Goal: Information Seeking & Learning: Learn about a topic

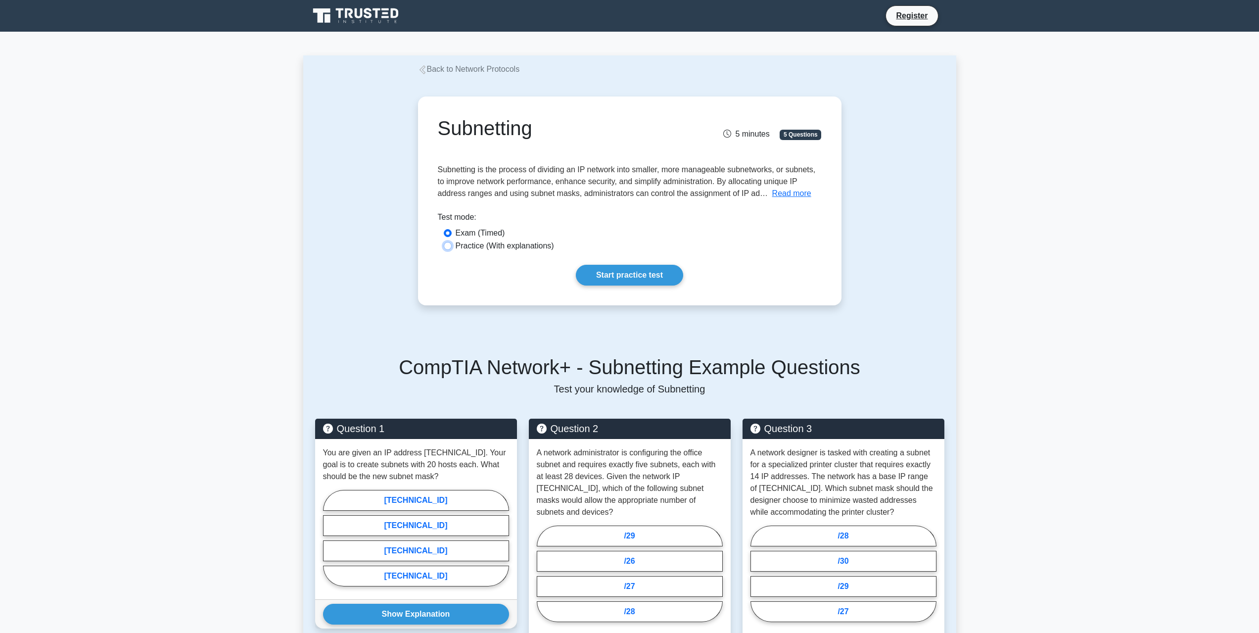
click at [450, 247] on input "Practice (With explanations)" at bounding box center [448, 246] width 8 height 8
radio input "true"
click at [633, 272] on link "Start practice test" at bounding box center [629, 275] width 107 height 21
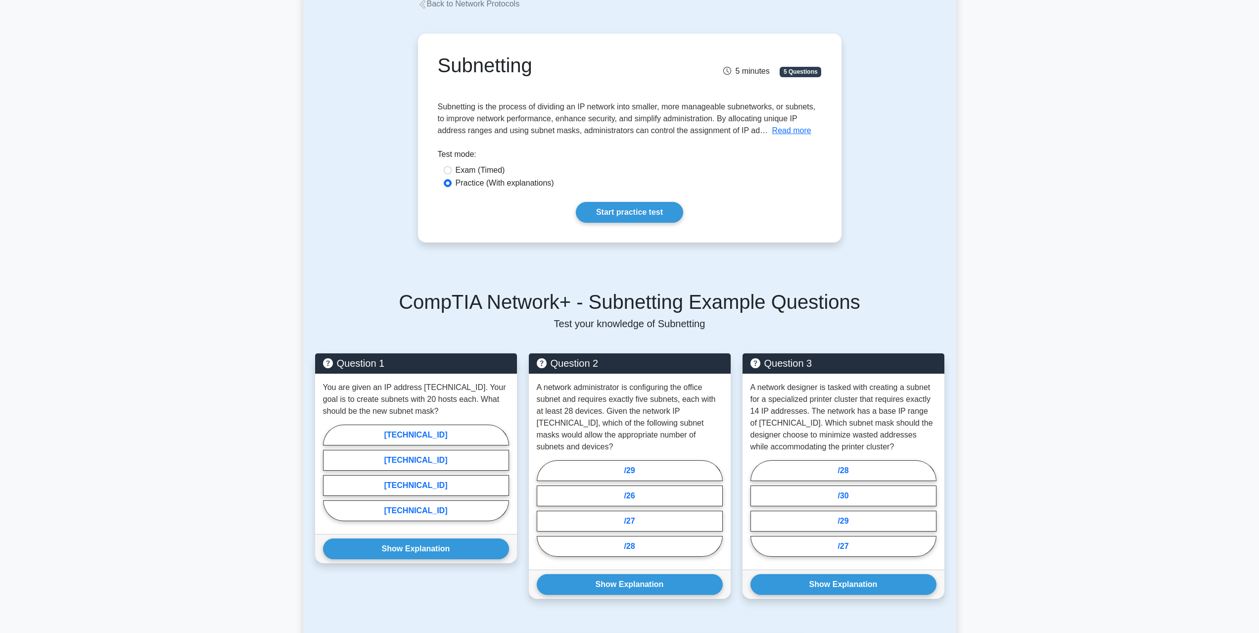
scroll to position [198, 0]
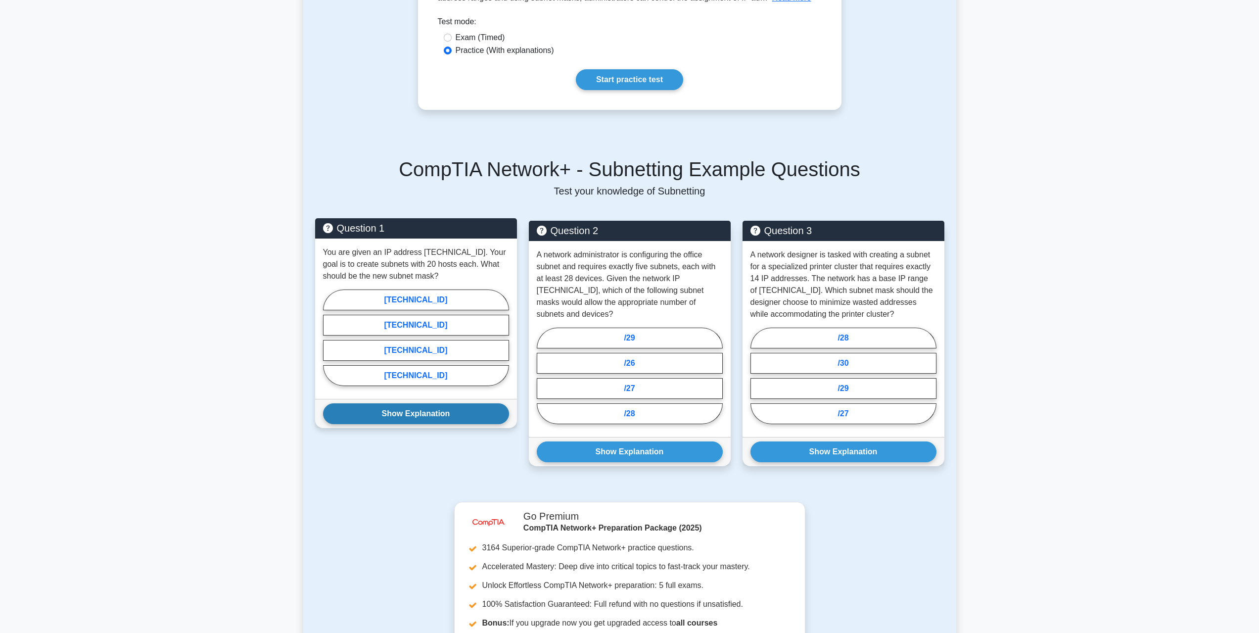
click at [481, 422] on button "Show Explanation" at bounding box center [416, 413] width 186 height 21
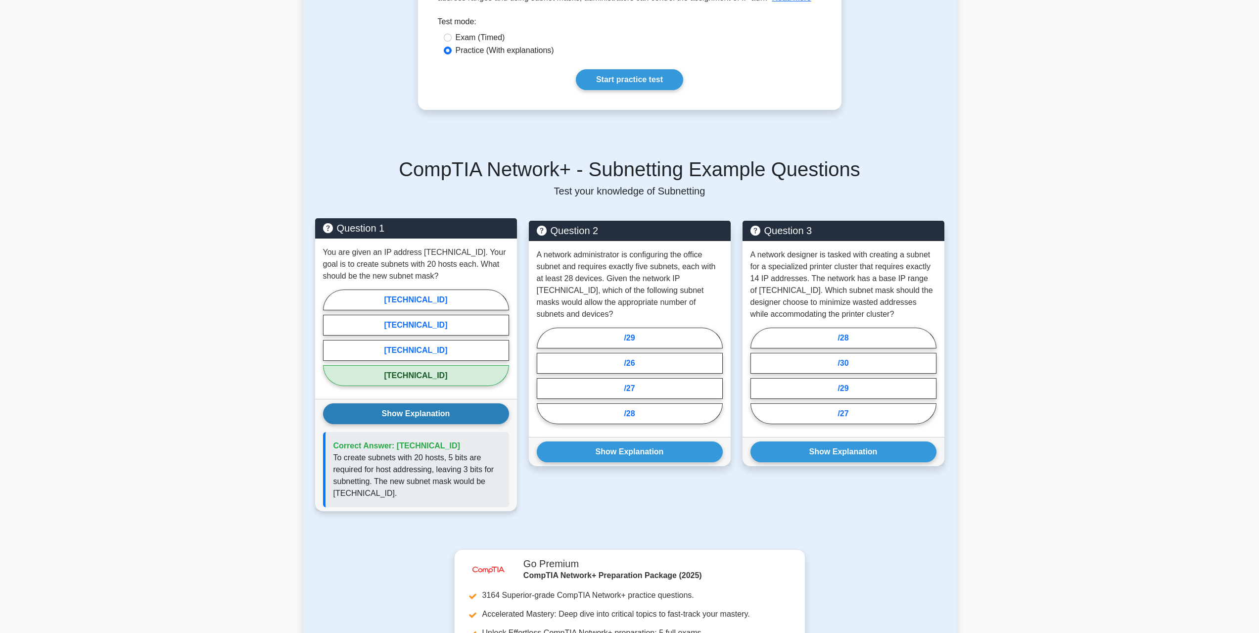
click at [480, 420] on button "Show Explanation" at bounding box center [416, 413] width 186 height 21
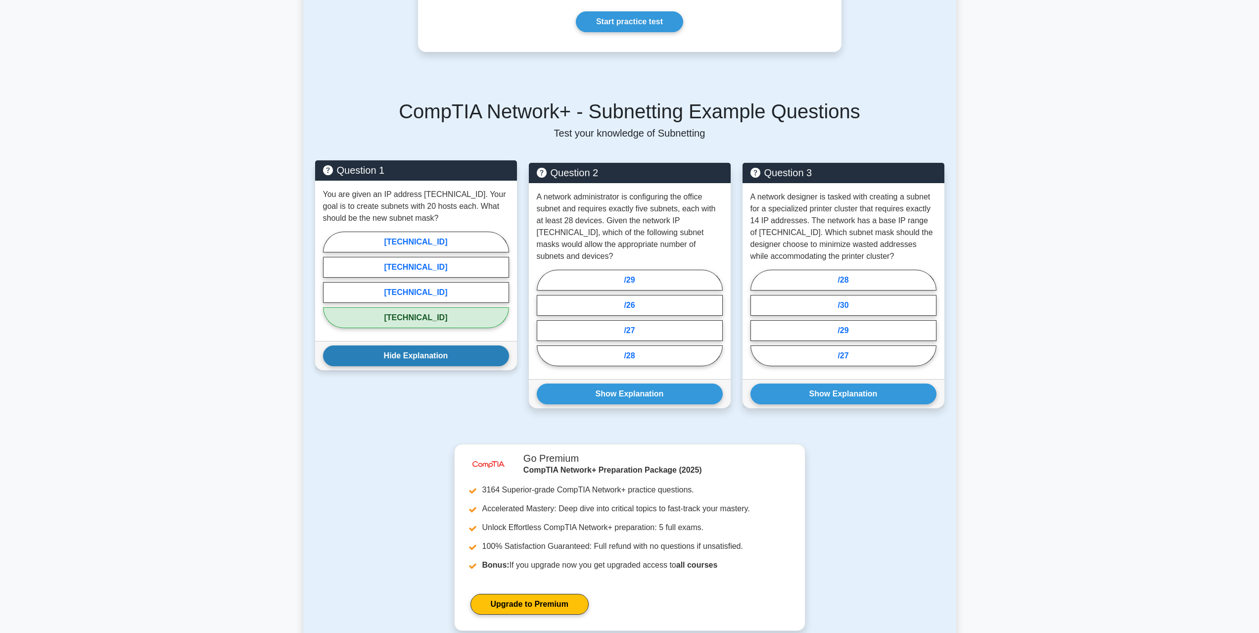
scroll to position [247, 0]
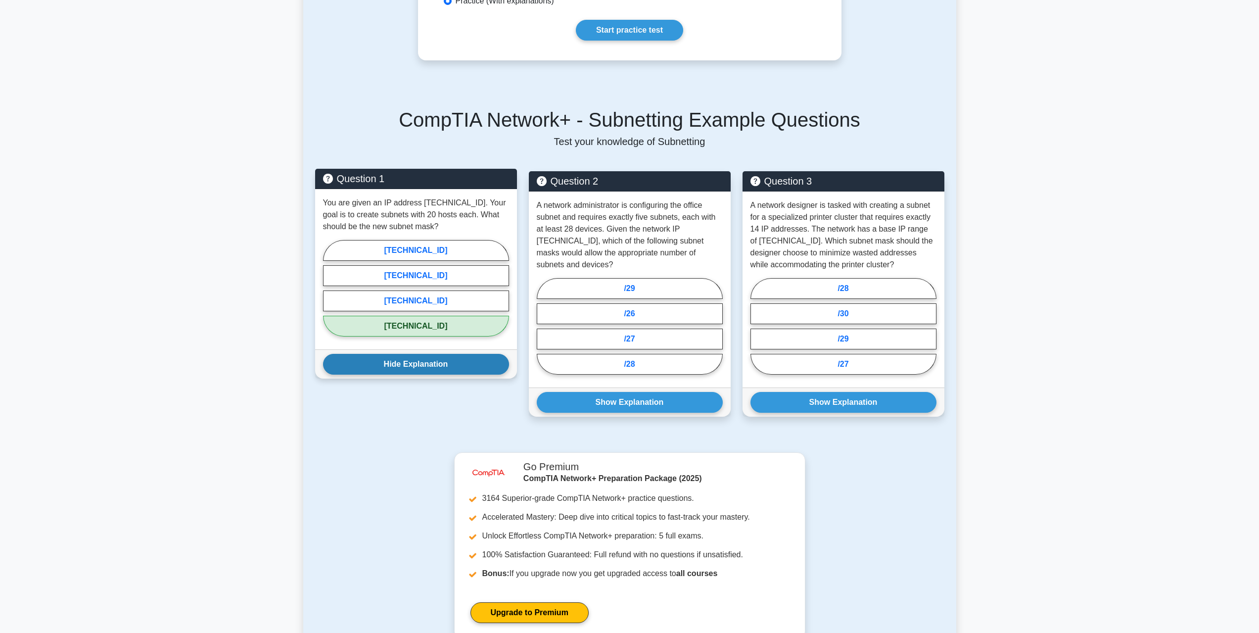
click at [456, 363] on button "Hide Explanation" at bounding box center [416, 364] width 186 height 21
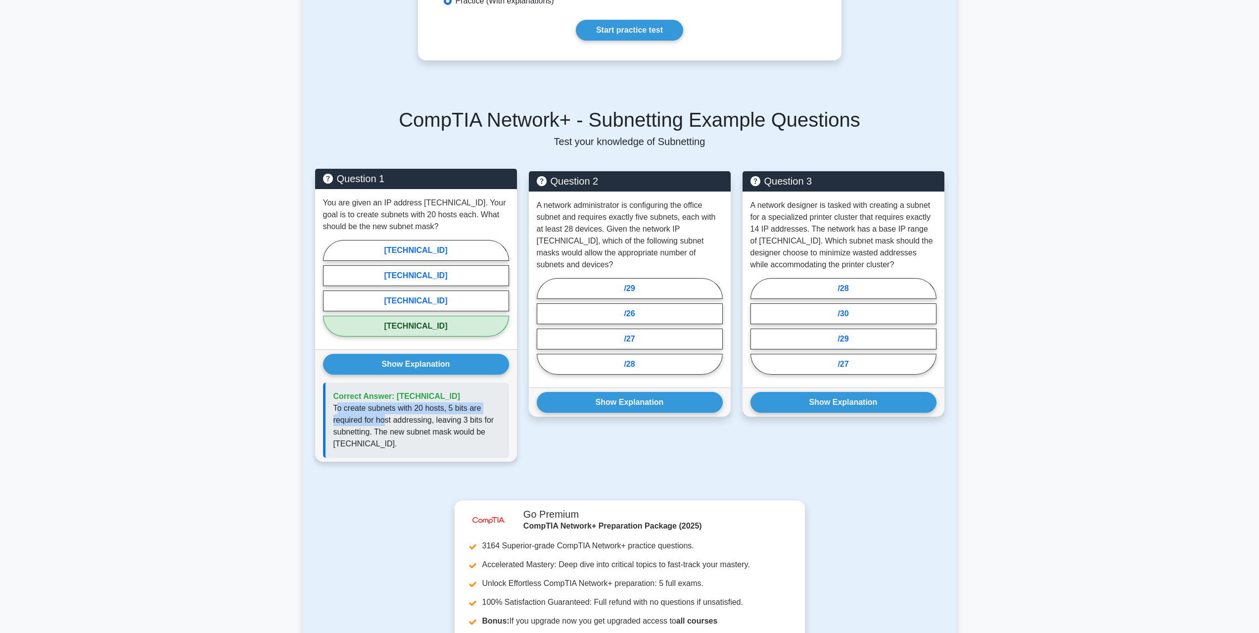
drag, startPoint x: 337, startPoint y: 409, endPoint x: 391, endPoint y: 413, distance: 54.1
click at [391, 413] on p "To create subnets with 20 hosts, 5 bits are required for host addressing, leavi…" at bounding box center [417, 425] width 168 height 47
drag, startPoint x: 420, startPoint y: 408, endPoint x: 439, endPoint y: 408, distance: 19.3
click at [439, 408] on p "To create subnets with 20 hosts, 5 bits are required for host addressing, leavi…" at bounding box center [417, 425] width 168 height 47
drag, startPoint x: 451, startPoint y: 408, endPoint x: 476, endPoint y: 409, distance: 24.8
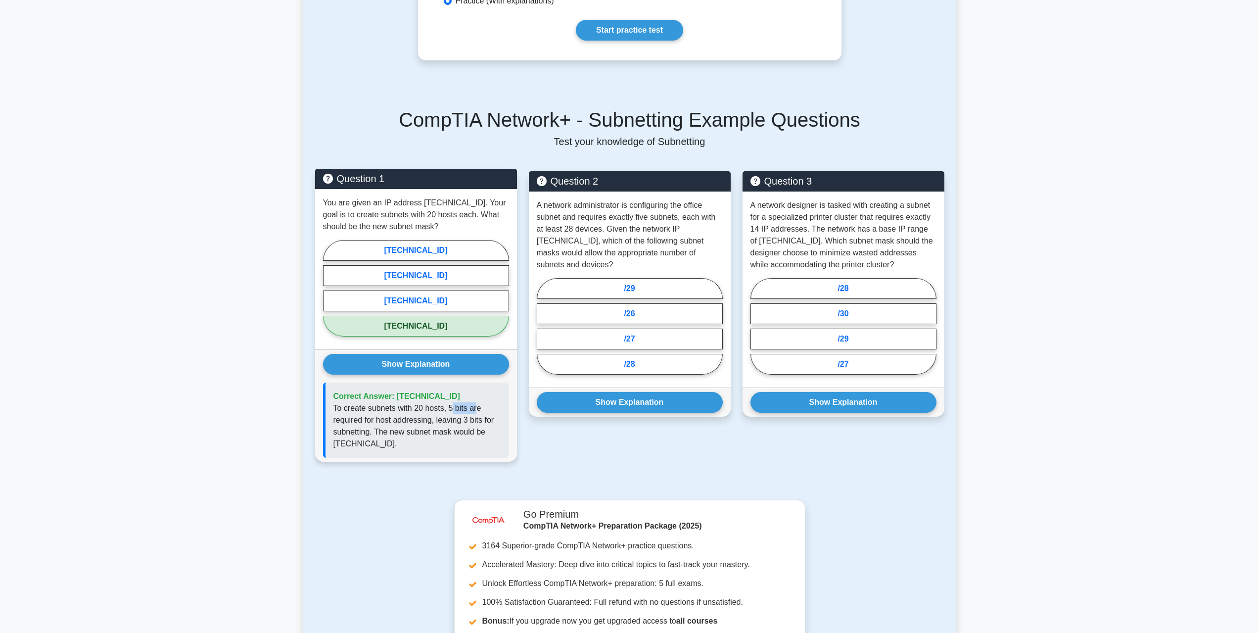
click at [476, 409] on p "To create subnets with 20 hosts, 5 bits are required for host addressing, leavi…" at bounding box center [417, 425] width 168 height 47
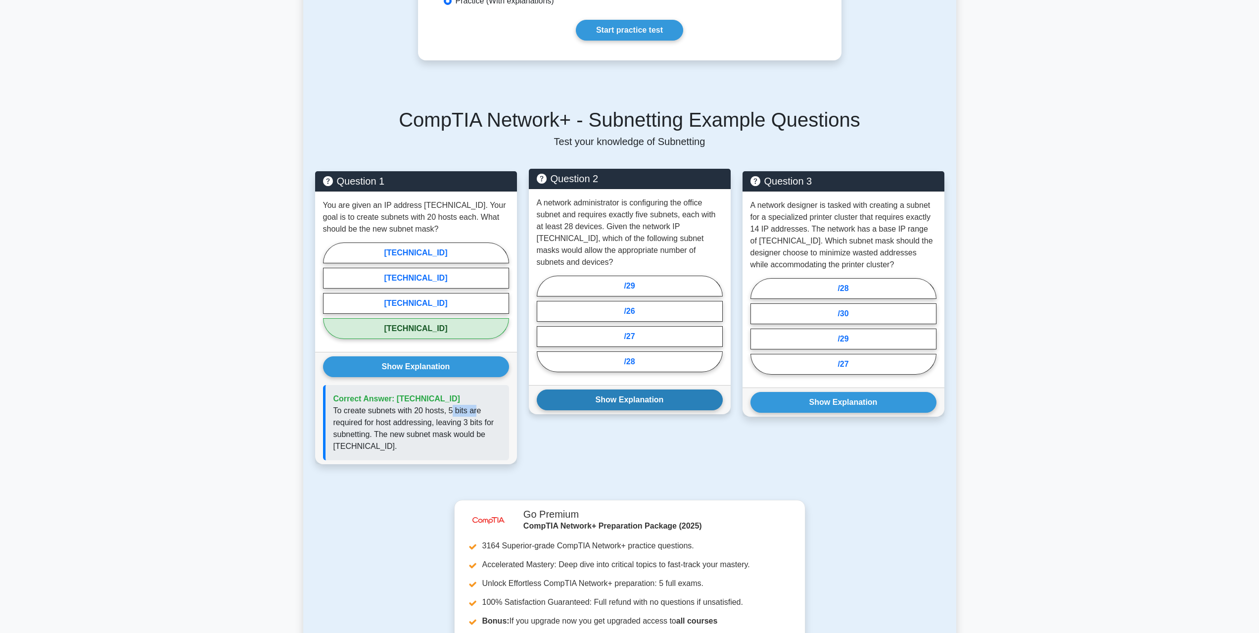
click at [681, 389] on button "Show Explanation" at bounding box center [630, 399] width 186 height 21
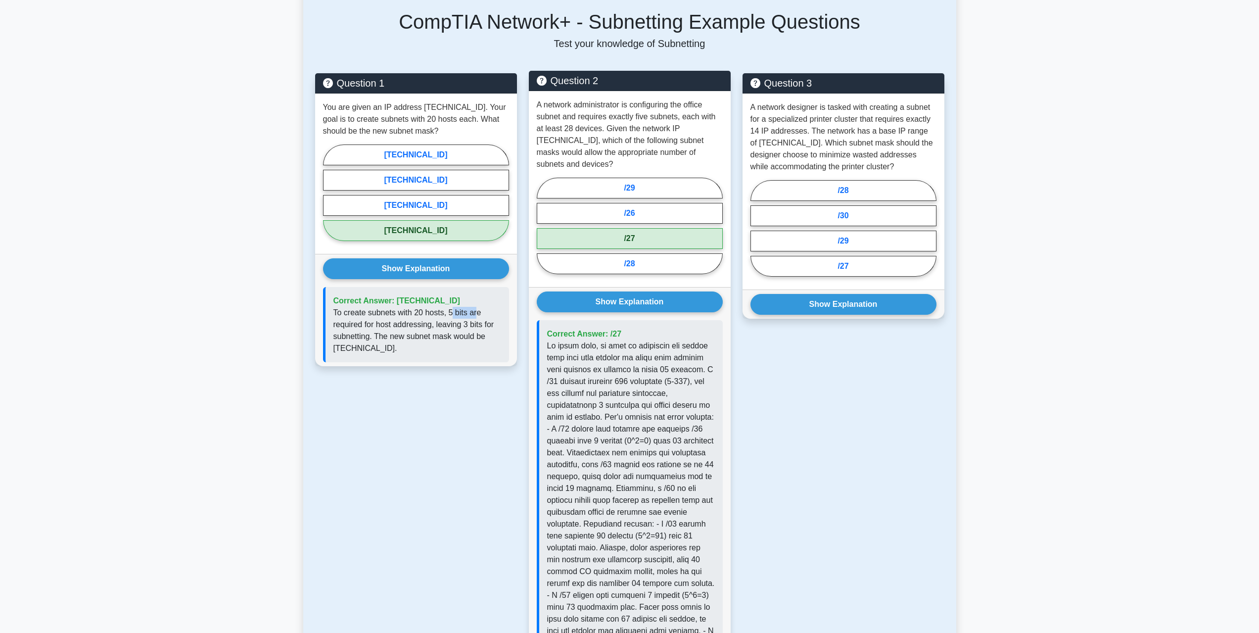
scroll to position [346, 0]
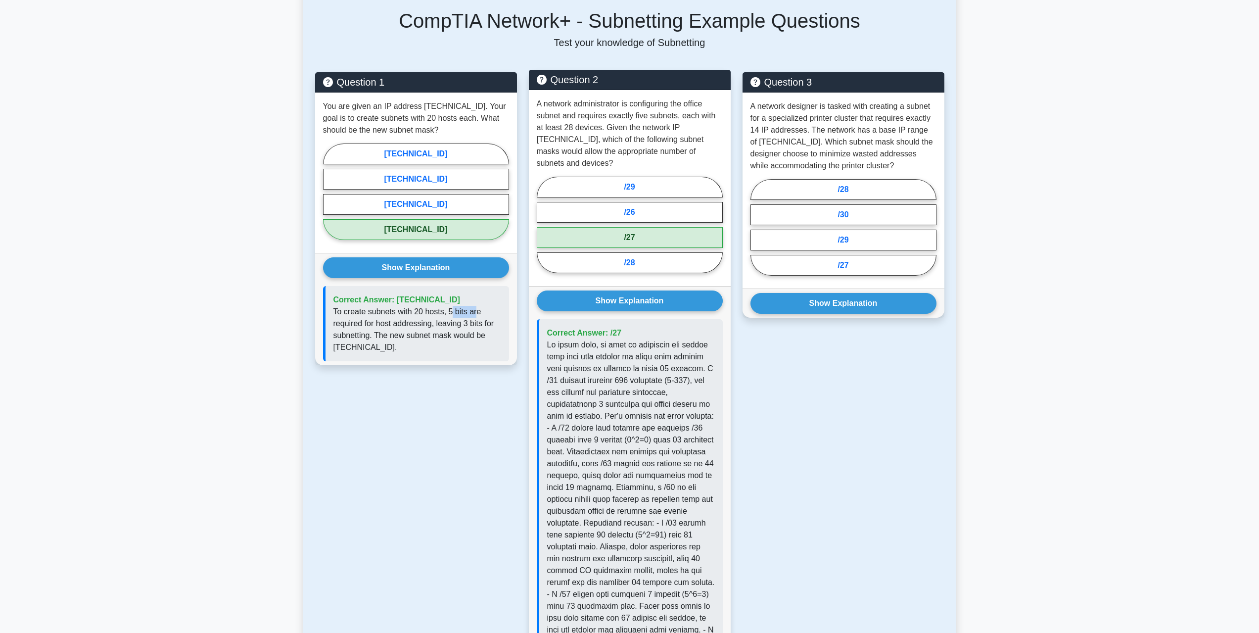
drag, startPoint x: 649, startPoint y: 219, endPoint x: 651, endPoint y: 224, distance: 5.2
click at [650, 227] on label "/27" at bounding box center [630, 237] width 186 height 21
click at [543, 225] on input "/27" at bounding box center [540, 228] width 6 height 6
radio input "true"
click at [658, 254] on label "/28" at bounding box center [630, 262] width 186 height 21
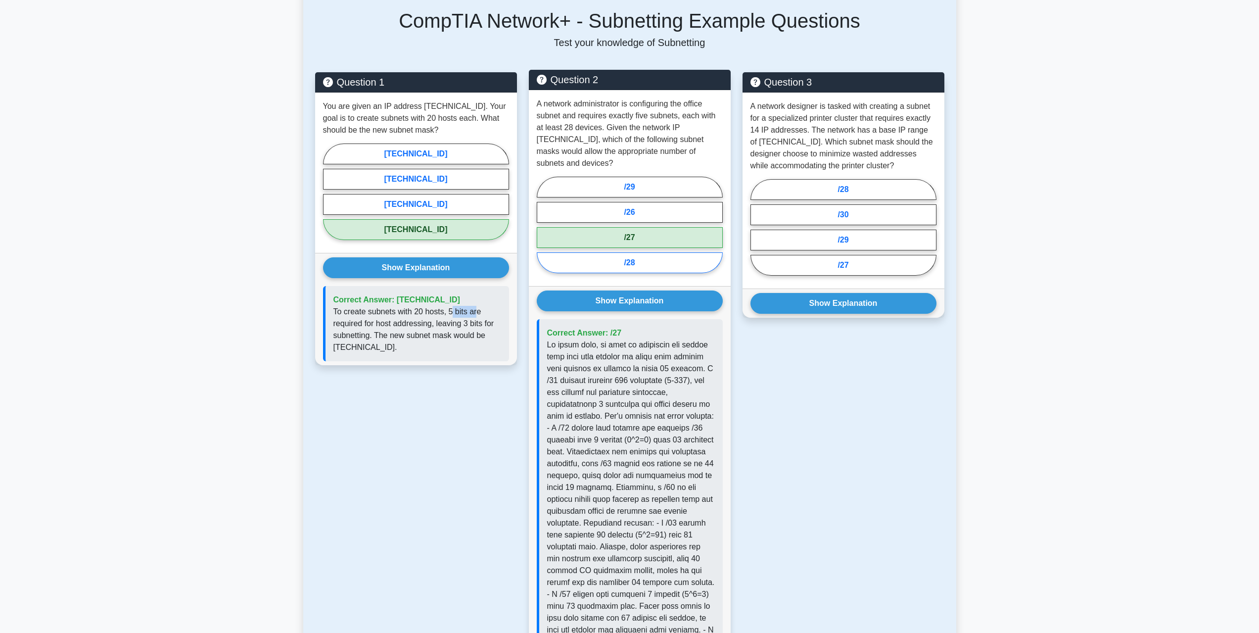
click at [543, 231] on input "/28" at bounding box center [540, 228] width 6 height 6
radio input "true"
click at [651, 233] on label "/27" at bounding box center [630, 237] width 186 height 21
click at [543, 231] on input "/27" at bounding box center [540, 228] width 6 height 6
radio input "true"
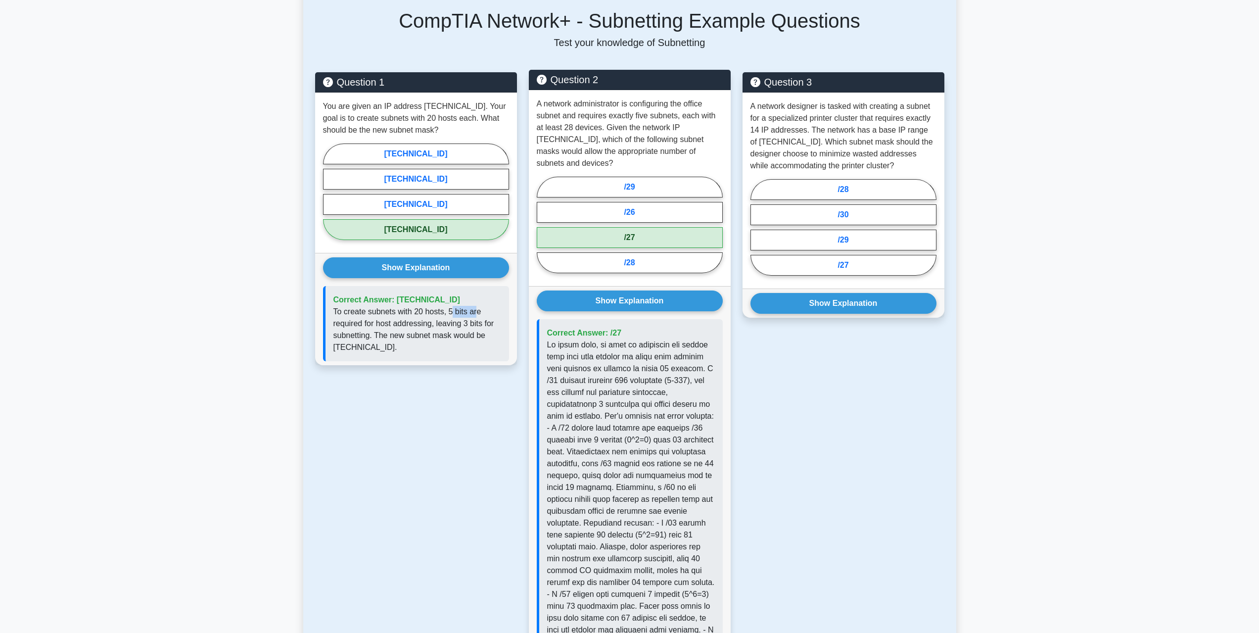
click at [656, 227] on label "/27" at bounding box center [630, 237] width 186 height 21
click at [543, 225] on input "/27" at bounding box center [540, 228] width 6 height 6
click at [662, 290] on button "Show Explanation" at bounding box center [630, 300] width 186 height 21
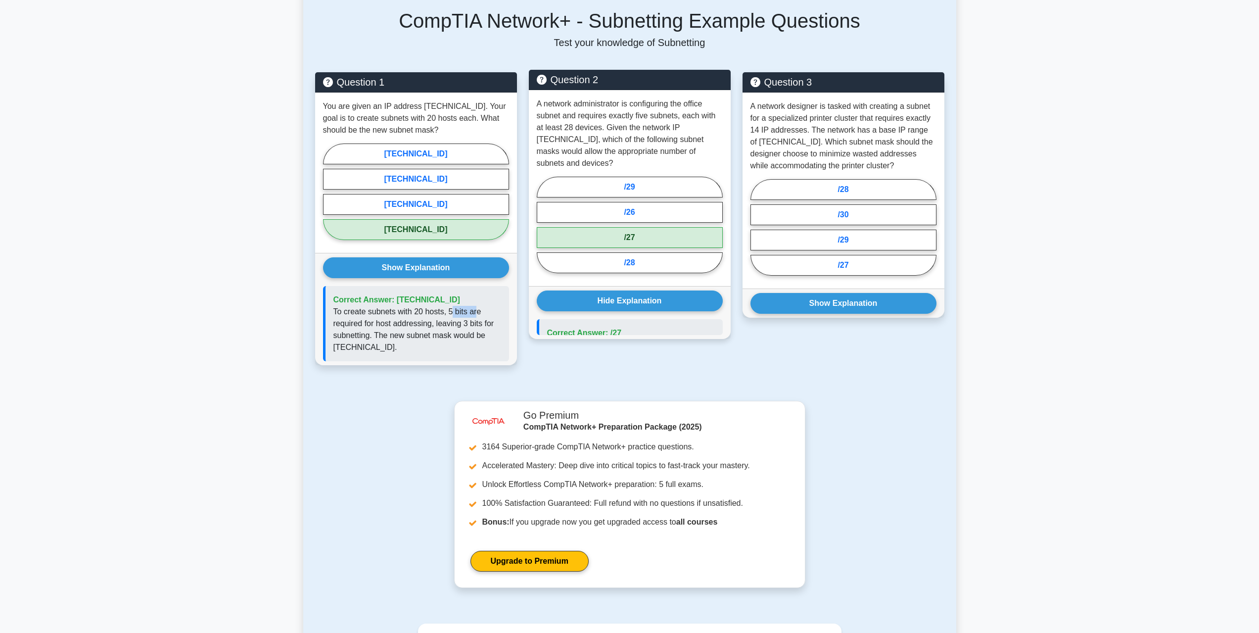
click at [657, 227] on label "/27" at bounding box center [630, 237] width 186 height 21
click at [543, 226] on input "/27" at bounding box center [540, 228] width 6 height 6
click at [661, 290] on button "Hide Explanation" at bounding box center [630, 300] width 186 height 21
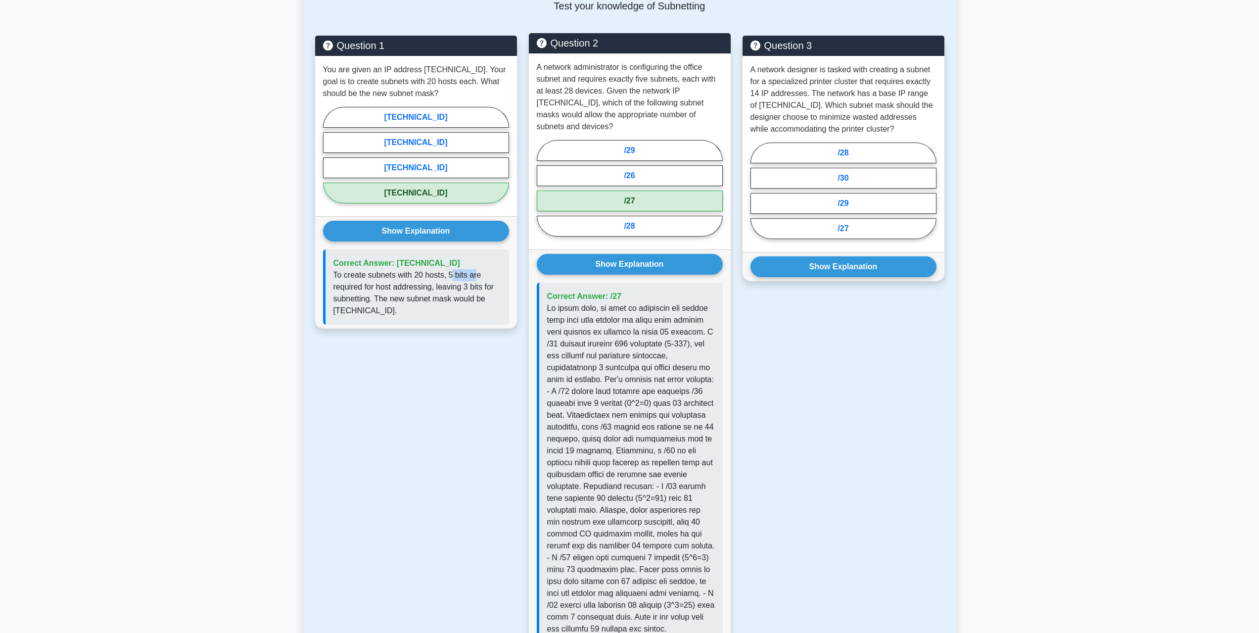
scroll to position [445, 0]
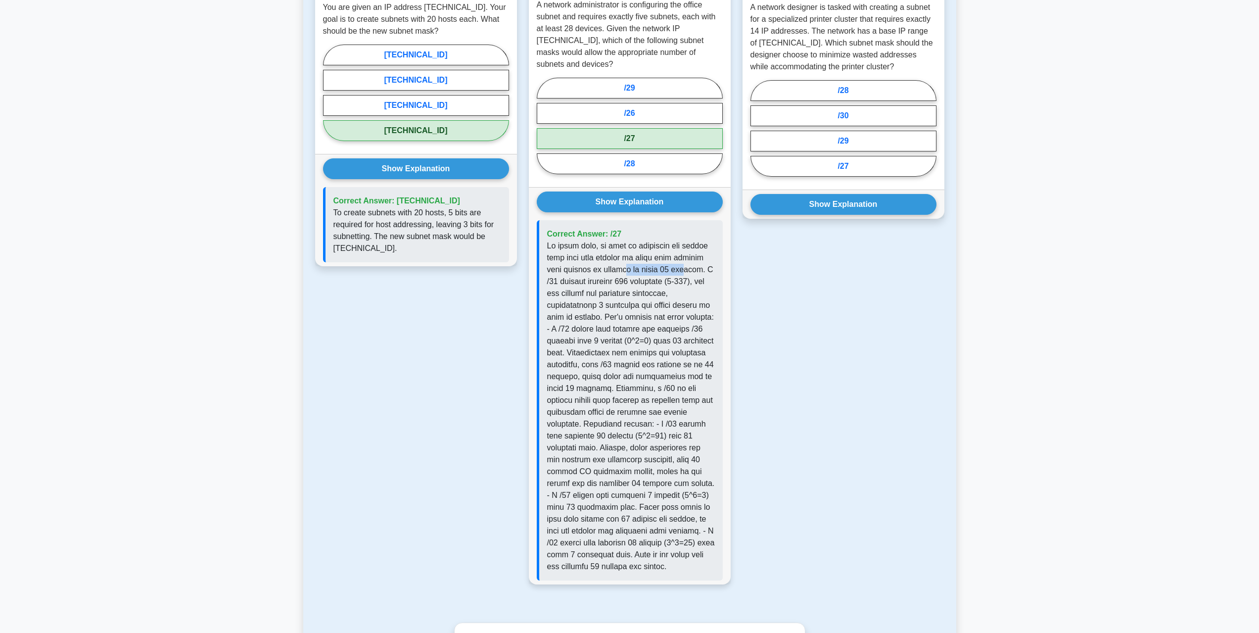
drag, startPoint x: 635, startPoint y: 262, endPoint x: 666, endPoint y: 262, distance: 31.7
click at [665, 262] on p at bounding box center [631, 406] width 168 height 332
drag, startPoint x: 680, startPoint y: 258, endPoint x: 699, endPoint y: 257, distance: 19.8
click at [699, 257] on p at bounding box center [631, 406] width 168 height 332
drag, startPoint x: 603, startPoint y: 269, endPoint x: 641, endPoint y: 269, distance: 38.1
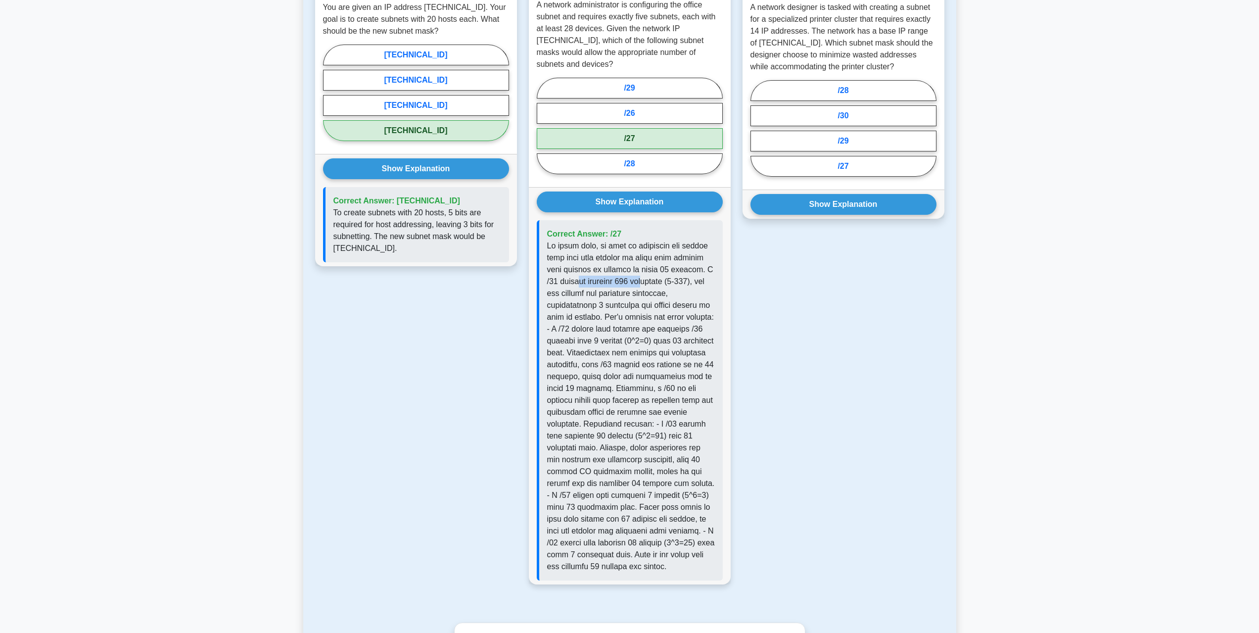
click at [641, 269] on p at bounding box center [631, 406] width 168 height 332
drag, startPoint x: 679, startPoint y: 269, endPoint x: 690, endPoint y: 269, distance: 11.4
click at [689, 269] on p at bounding box center [631, 406] width 168 height 332
click at [710, 269] on p at bounding box center [631, 406] width 168 height 332
drag, startPoint x: 592, startPoint y: 277, endPoint x: 648, endPoint y: 281, distance: 55.5
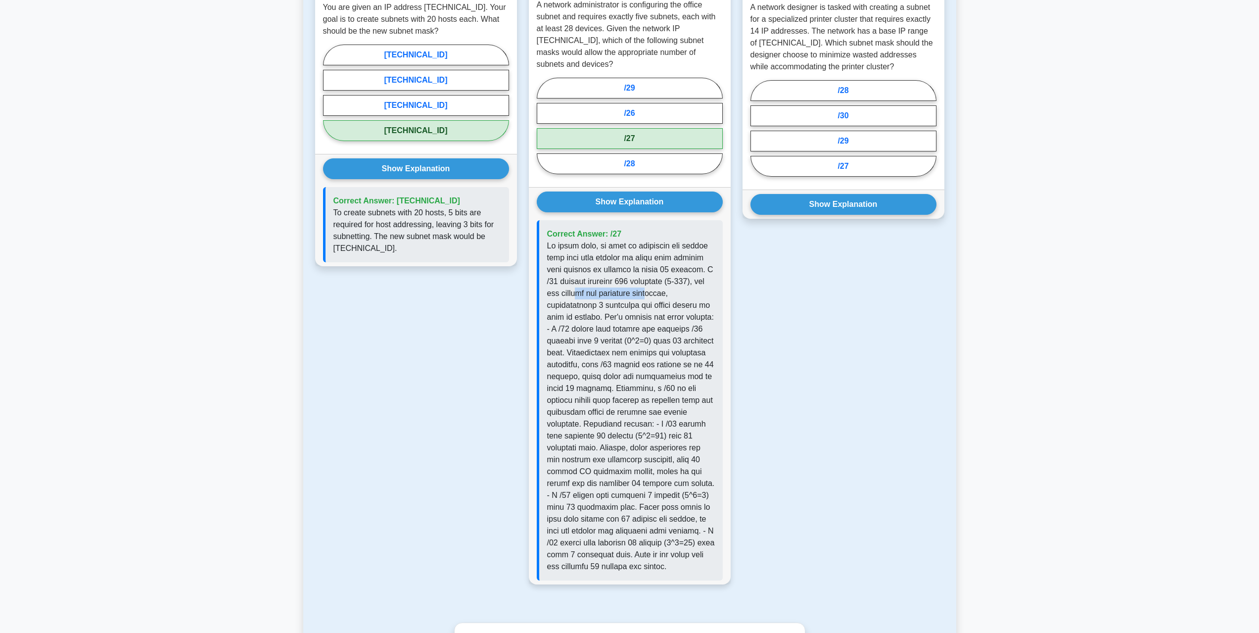
click at [647, 281] on p at bounding box center [631, 406] width 168 height 332
drag, startPoint x: 548, startPoint y: 294, endPoint x: 609, endPoint y: 295, distance: 60.8
click at [604, 295] on p at bounding box center [631, 406] width 168 height 332
drag, startPoint x: 632, startPoint y: 294, endPoint x: 676, endPoint y: 293, distance: 44.0
click at [676, 293] on p at bounding box center [631, 406] width 168 height 332
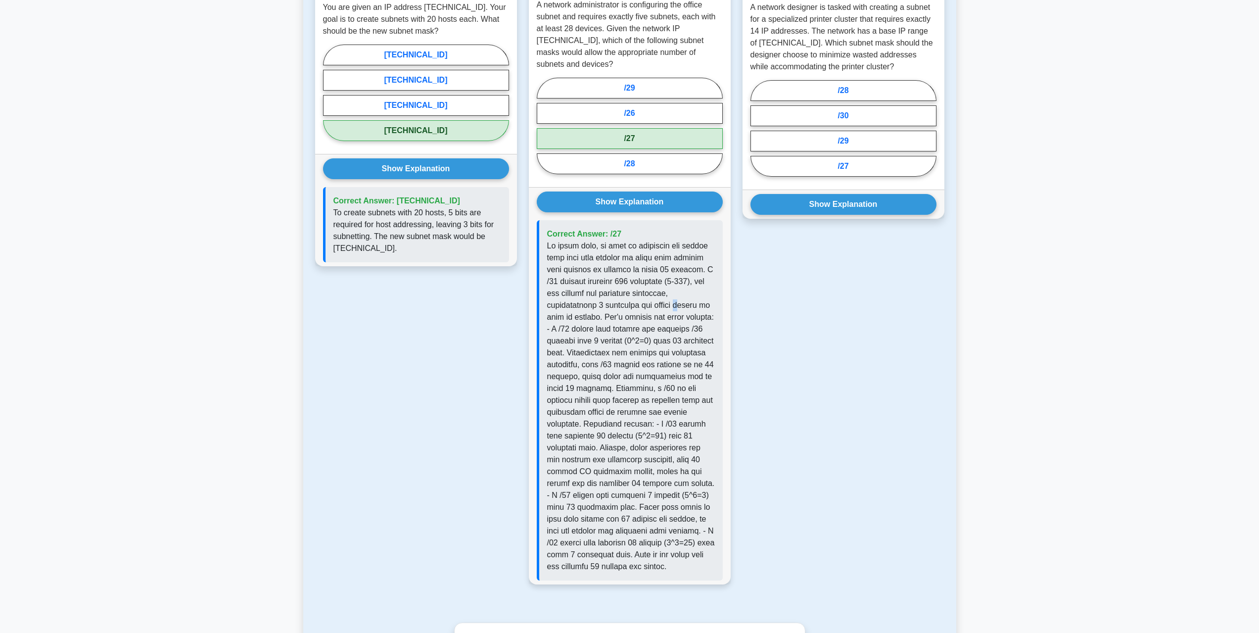
drag, startPoint x: 684, startPoint y: 294, endPoint x: 664, endPoint y: 297, distance: 21.0
click at [674, 295] on p at bounding box center [631, 406] width 168 height 332
drag, startPoint x: 548, startPoint y: 303, endPoint x: 613, endPoint y: 304, distance: 64.8
click at [612, 304] on p at bounding box center [631, 406] width 168 height 332
drag, startPoint x: 620, startPoint y: 303, endPoint x: 683, endPoint y: 303, distance: 62.8
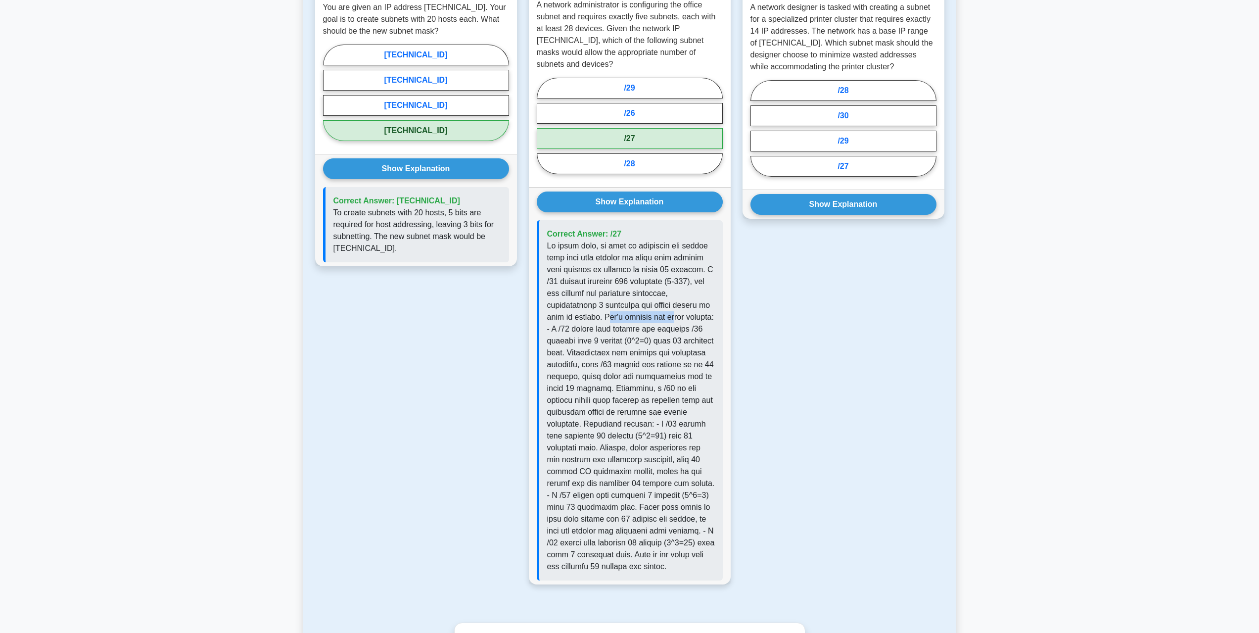
click at [683, 303] on p at bounding box center [631, 406] width 168 height 332
drag, startPoint x: 592, startPoint y: 315, endPoint x: 607, endPoint y: 314, distance: 14.9
click at [604, 314] on p at bounding box center [631, 406] width 168 height 332
drag, startPoint x: 623, startPoint y: 316, endPoint x: 687, endPoint y: 317, distance: 64.3
click at [685, 317] on p at bounding box center [631, 406] width 168 height 332
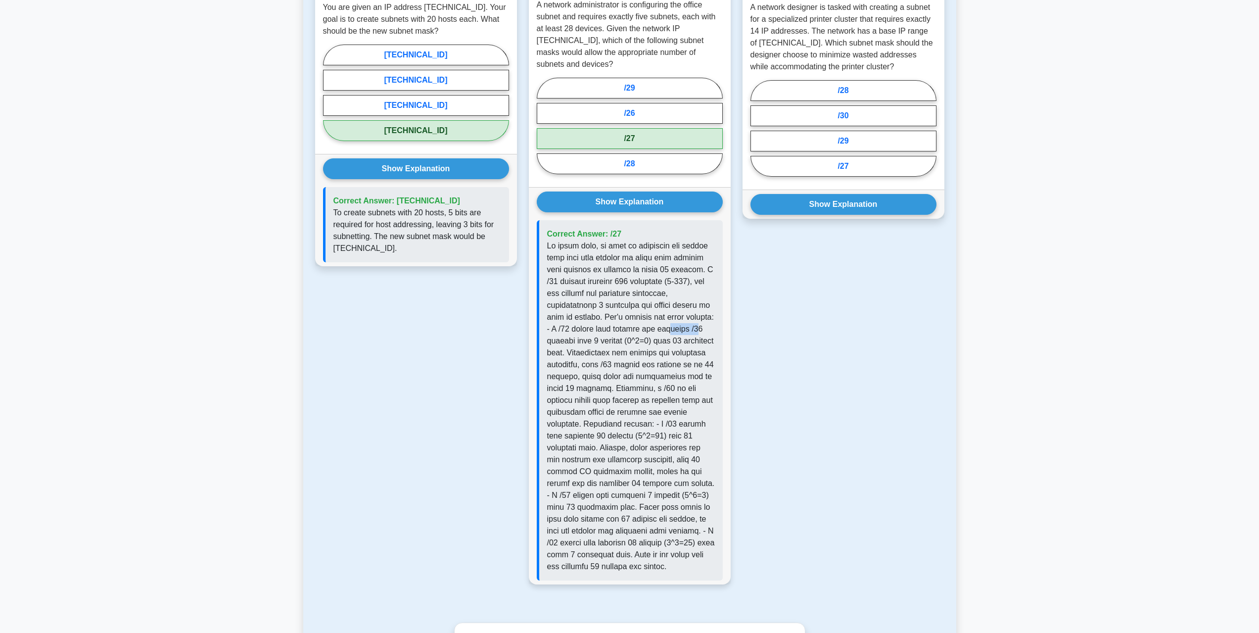
drag, startPoint x: 559, startPoint y: 328, endPoint x: 592, endPoint y: 327, distance: 33.2
click at [585, 327] on p at bounding box center [631, 406] width 168 height 332
drag, startPoint x: 619, startPoint y: 327, endPoint x: 697, endPoint y: 327, distance: 78.1
click at [697, 327] on p at bounding box center [631, 406] width 168 height 332
click at [677, 313] on p at bounding box center [631, 406] width 168 height 332
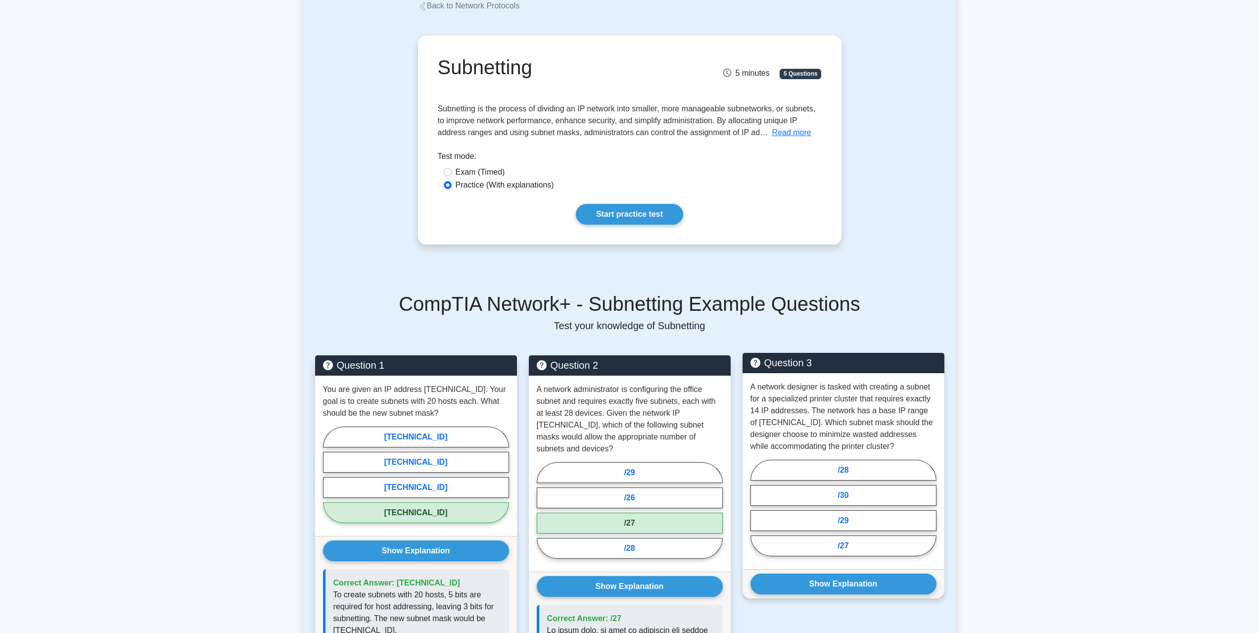
scroll to position [148, 0]
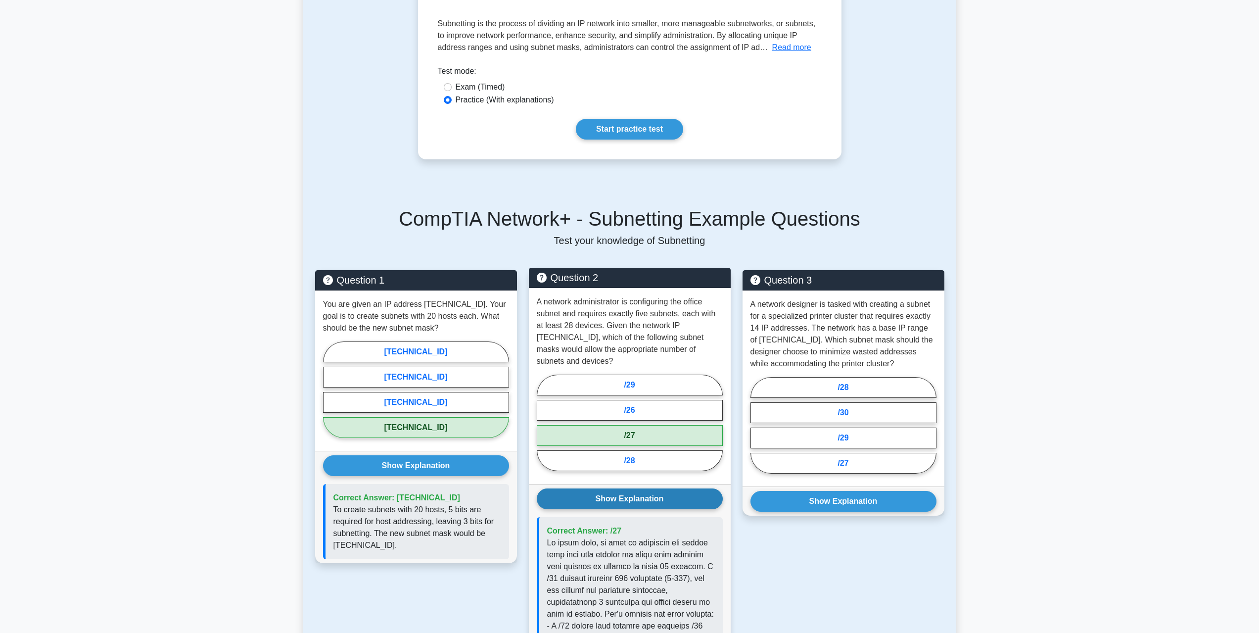
click at [635, 493] on button "Show Explanation" at bounding box center [630, 498] width 186 height 21
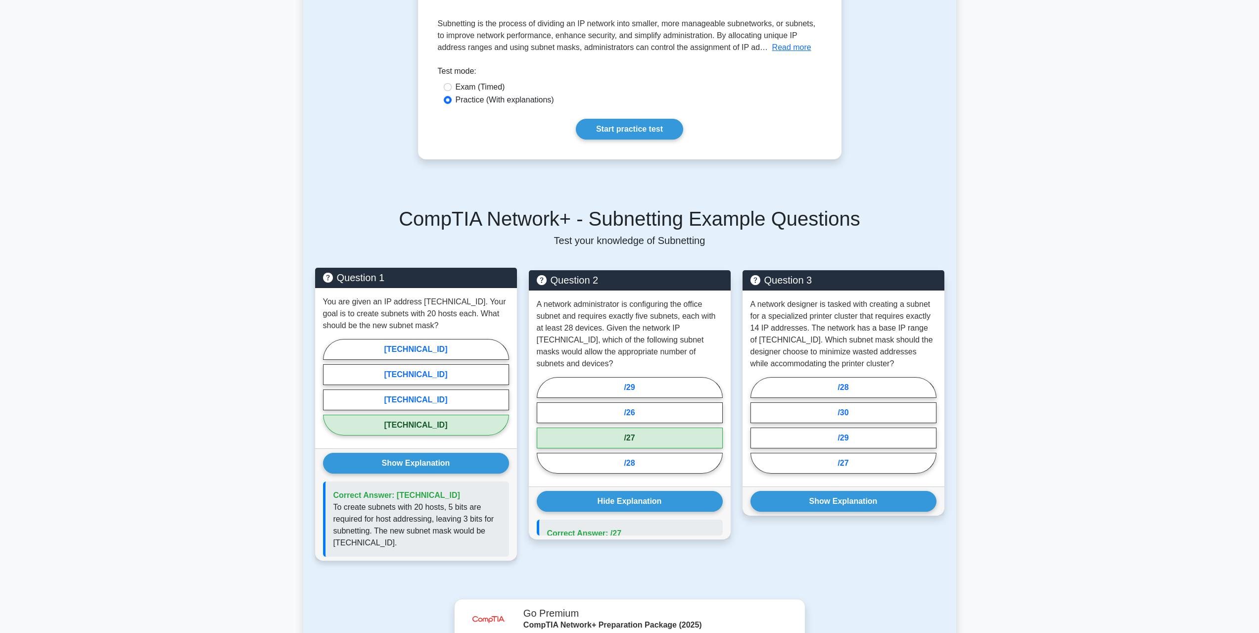
click at [500, 473] on div "Show Explanation Correct Answer: [TECHNICAL_ID] To create subnets with 20 hosts…" at bounding box center [416, 504] width 202 height 112
click at [471, 455] on button "Show Explanation" at bounding box center [416, 463] width 186 height 21
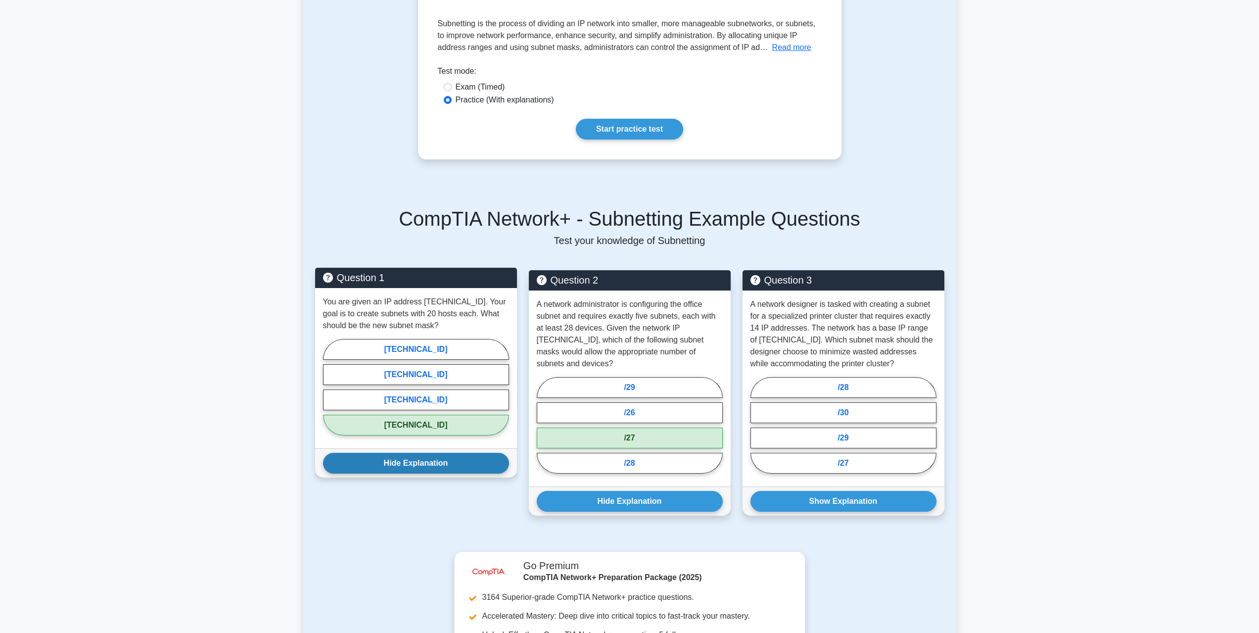
click at [470, 457] on button "Hide Explanation" at bounding box center [416, 463] width 186 height 21
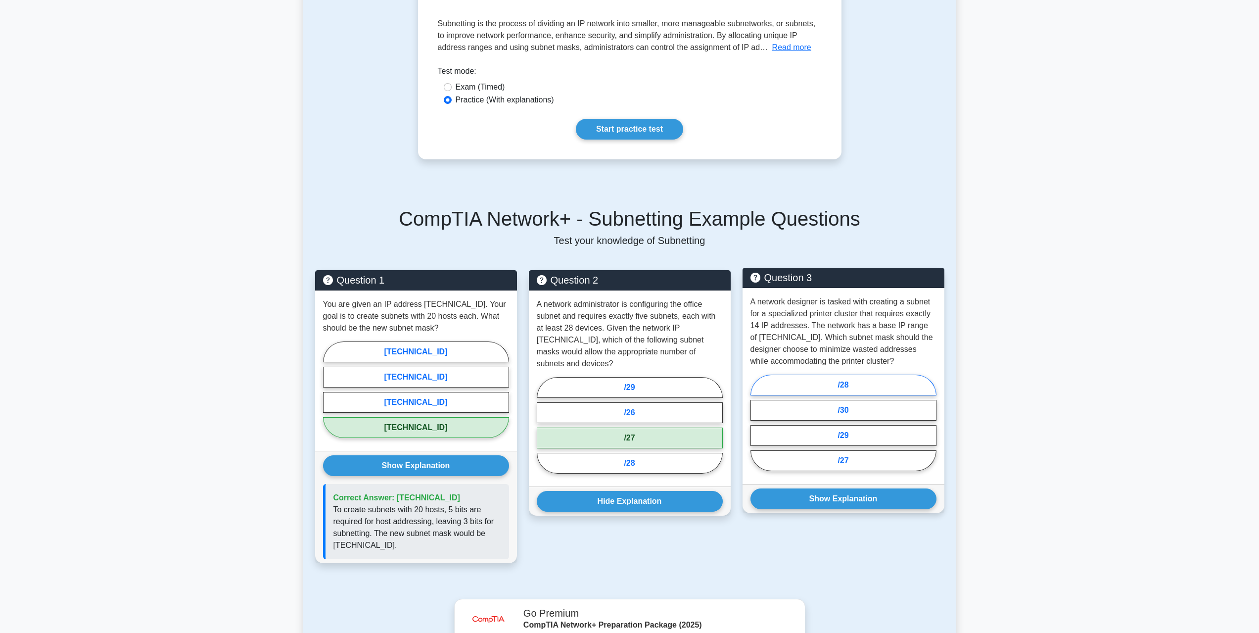
click at [881, 392] on label "/28" at bounding box center [843, 384] width 186 height 21
click at [757, 422] on input "/28" at bounding box center [753, 425] width 6 height 6
radio input "true"
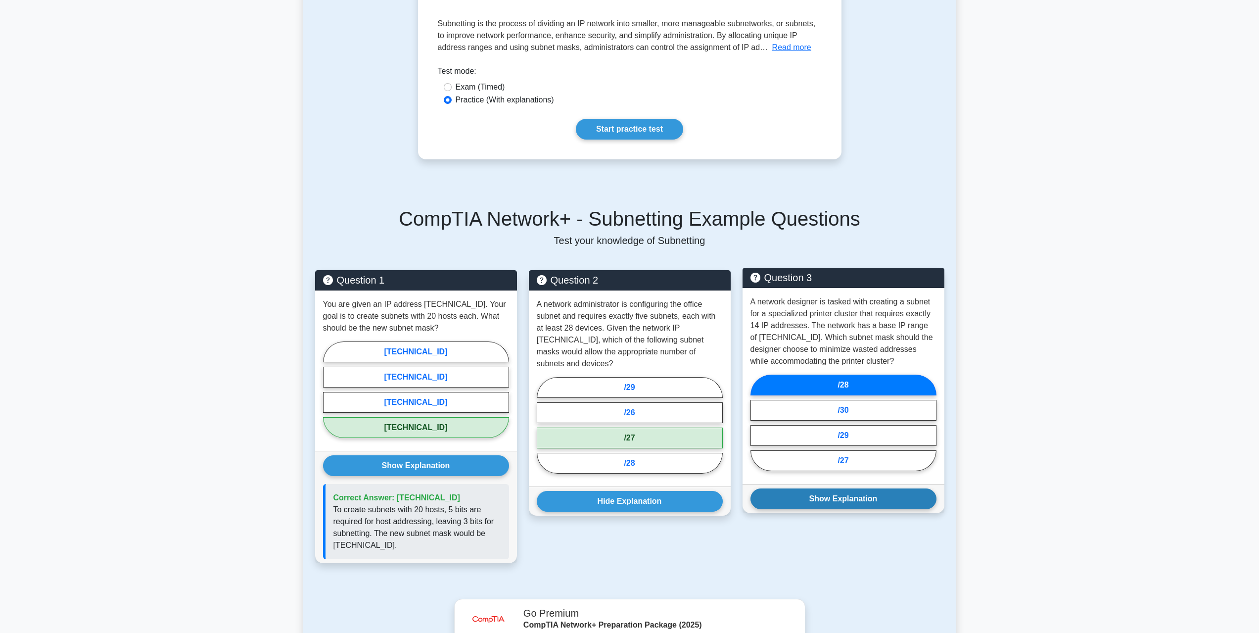
click at [879, 505] on button "Show Explanation" at bounding box center [843, 498] width 186 height 21
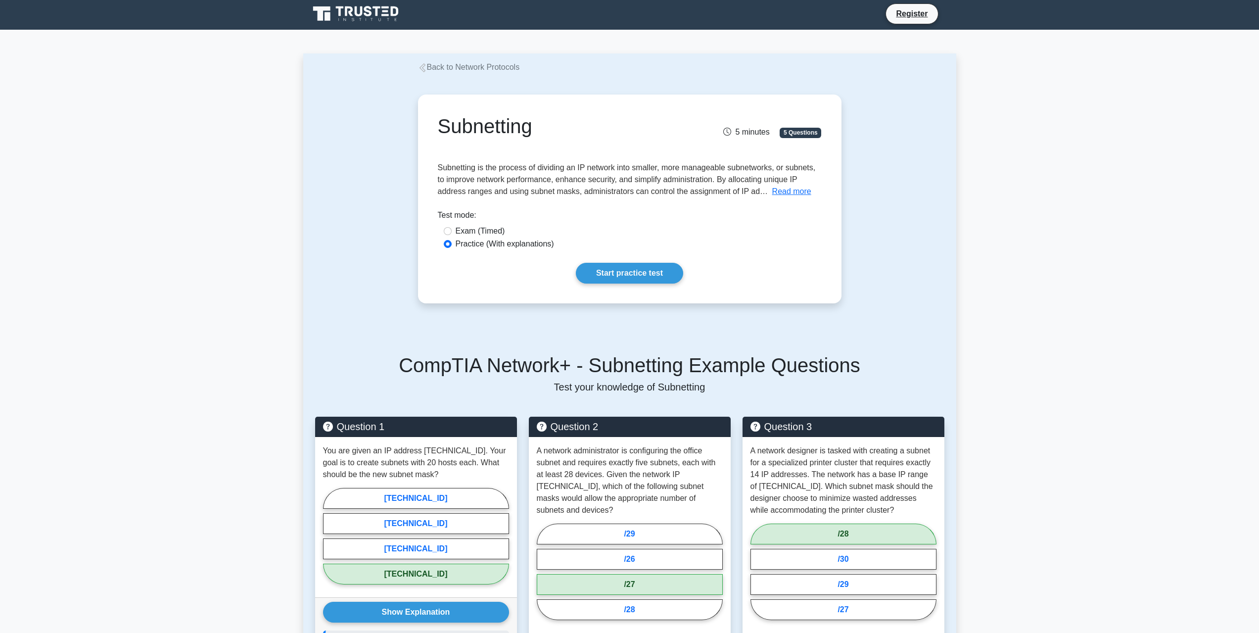
scroll to position [0, 0]
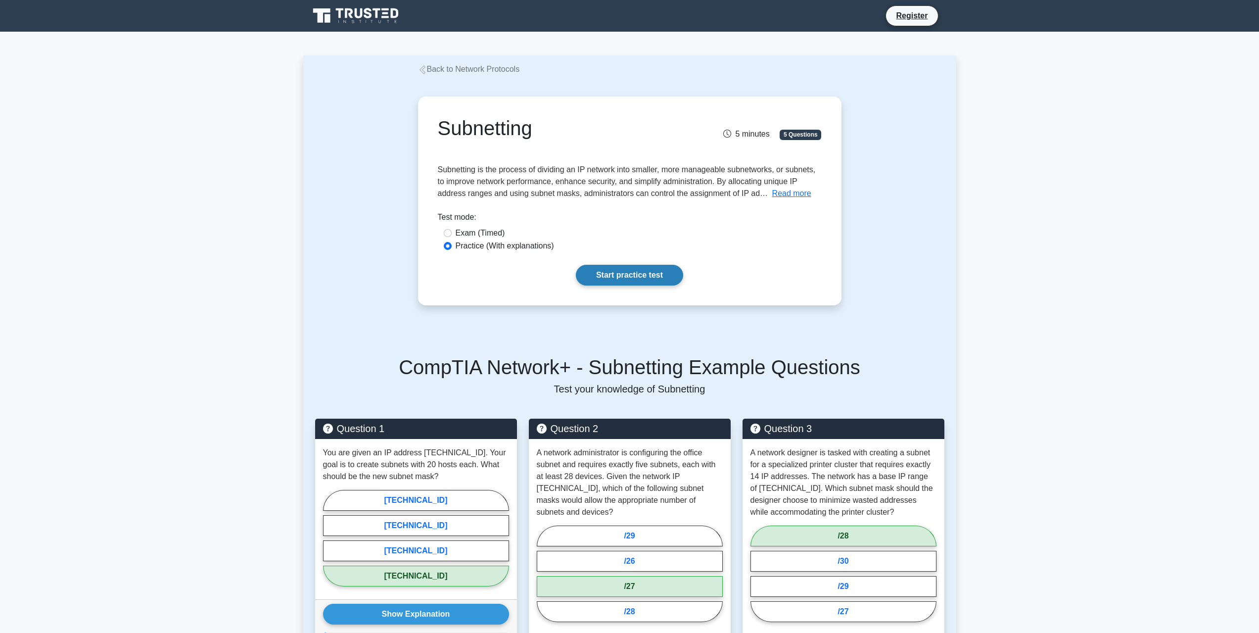
click at [656, 274] on link "Start practice test" at bounding box center [629, 275] width 107 height 21
drag, startPoint x: 475, startPoint y: 231, endPoint x: 486, endPoint y: 237, distance: 12.4
click at [475, 231] on label "Exam (Timed)" at bounding box center [479, 233] width 49 height 12
click at [446, 234] on input "Exam (Timed)" at bounding box center [448, 233] width 8 height 8
radio input "true"
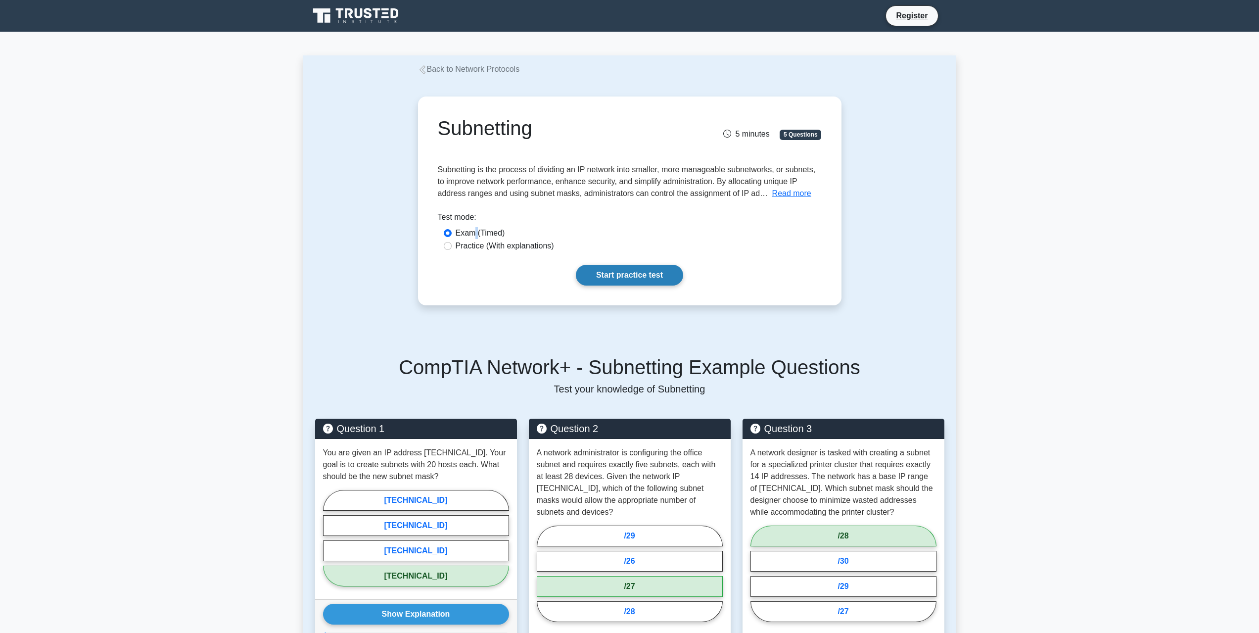
click at [636, 267] on link "Start practice test" at bounding box center [629, 275] width 107 height 21
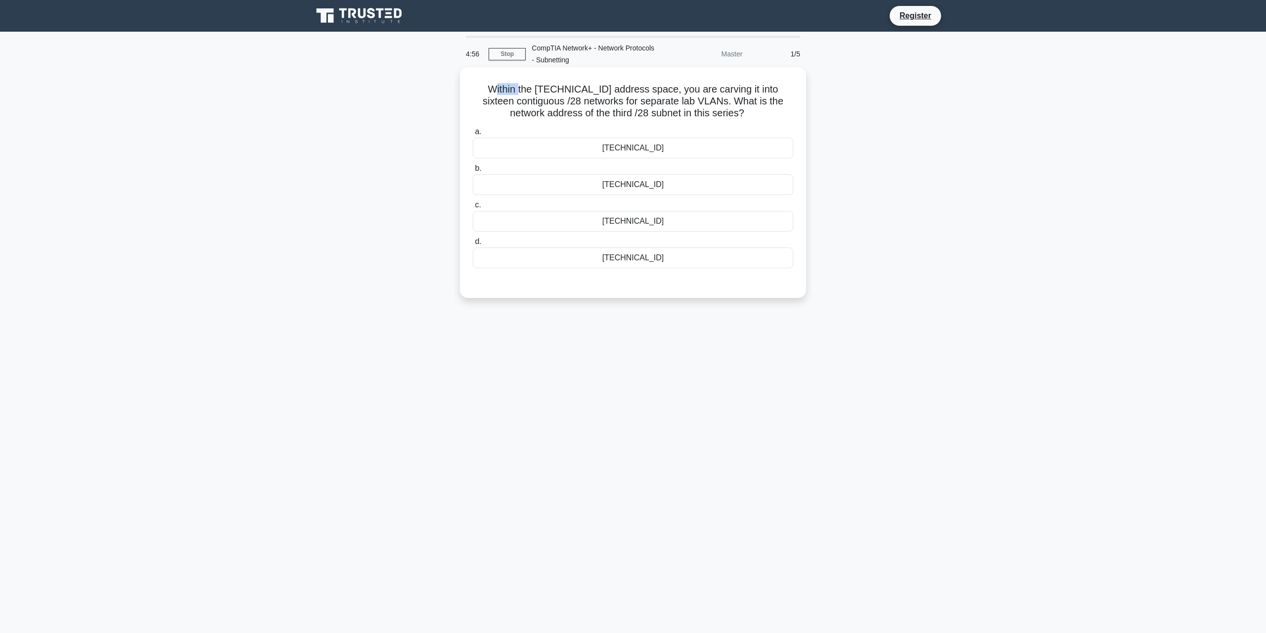
drag, startPoint x: 487, startPoint y: 91, endPoint x: 512, endPoint y: 86, distance: 25.1
click at [512, 86] on h5 "Within the 192.0.2.0/24 address space, you are carving it into sixteen contiguo…" at bounding box center [633, 101] width 322 height 37
drag, startPoint x: 532, startPoint y: 86, endPoint x: 584, endPoint y: 85, distance: 51.9
click at [578, 85] on h5 "Within the 192.0.2.0/24 address space, you are carving it into sixteen contiguo…" at bounding box center [633, 101] width 322 height 37
drag, startPoint x: 651, startPoint y: 86, endPoint x: 774, endPoint y: 82, distance: 123.7
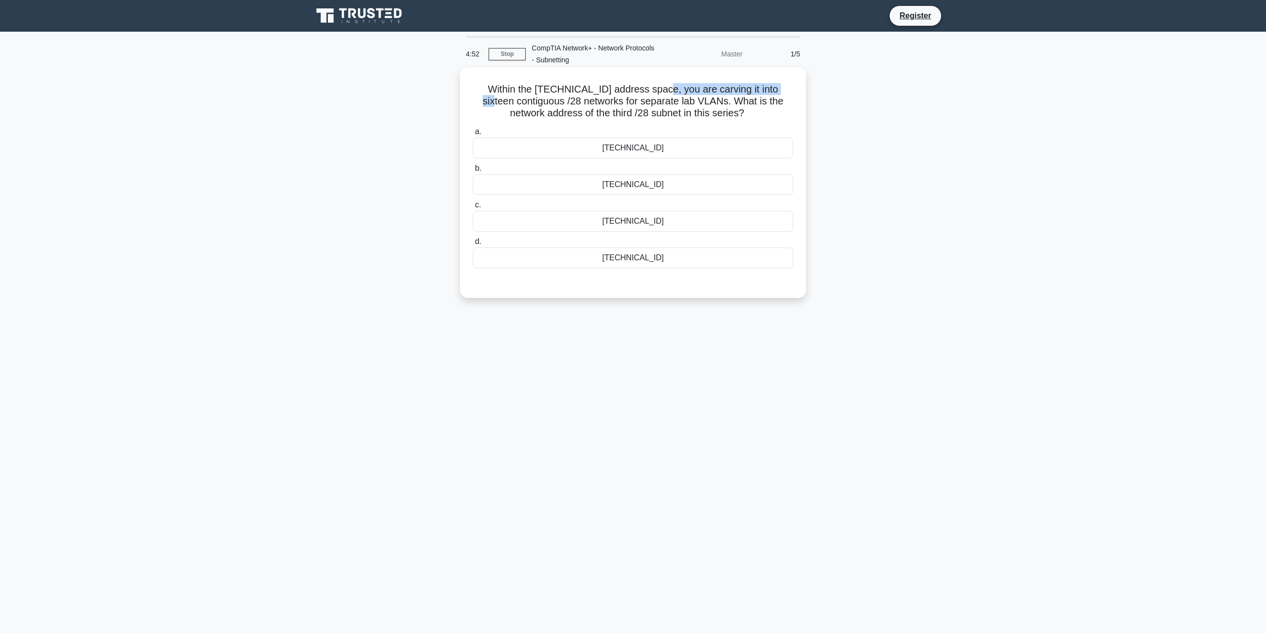
click at [774, 83] on h5 "Within the 192.0.2.0/24 address space, you are carving it into sixteen contiguo…" at bounding box center [633, 101] width 322 height 37
drag, startPoint x: 483, startPoint y: 102, endPoint x: 525, endPoint y: 101, distance: 41.6
click at [525, 101] on h5 "Within the 192.0.2.0/24 address space, you are carving it into sixteen contiguo…" at bounding box center [633, 101] width 322 height 37
click at [539, 101] on h5 "Within the 192.0.2.0/24 address space, you are carving it into sixteen contiguo…" at bounding box center [633, 101] width 322 height 37
drag, startPoint x: 572, startPoint y: 101, endPoint x: 651, endPoint y: 96, distance: 79.8
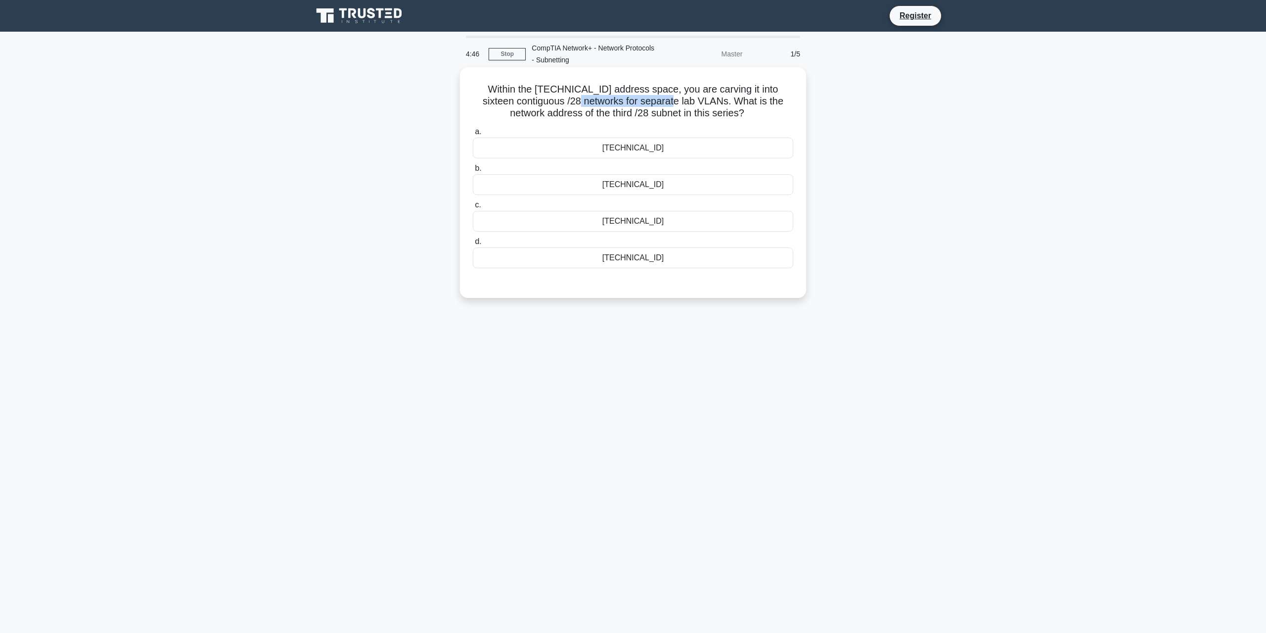
click at [651, 96] on h5 "Within the 192.0.2.0/24 address space, you are carving it into sixteen contiguo…" at bounding box center [633, 101] width 322 height 37
drag, startPoint x: 663, startPoint y: 97, endPoint x: 693, endPoint y: 98, distance: 30.7
click at [693, 98] on h5 "Within the 192.0.2.0/24 address space, you are carving it into sixteen contiguo…" at bounding box center [633, 101] width 322 height 37
click at [518, 49] on link "Stop" at bounding box center [507, 54] width 37 height 12
click at [615, 111] on h5 "Within the 192.0.2.0/24 address space, you are carving it into sixteen contiguo…" at bounding box center [633, 101] width 322 height 37
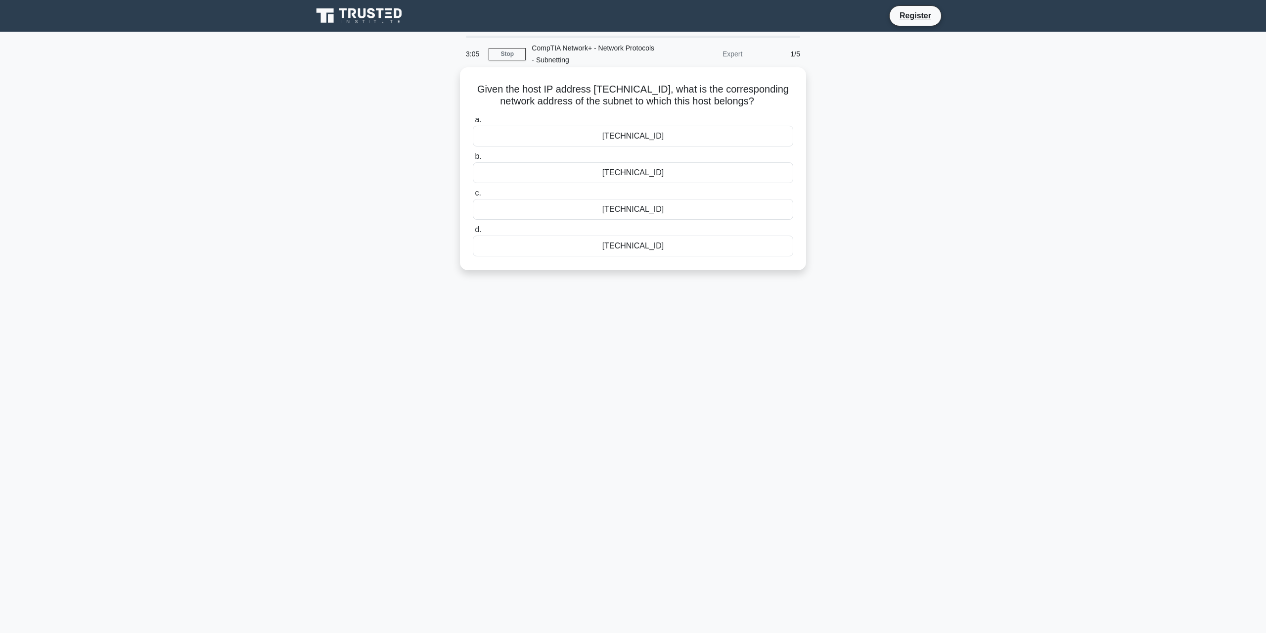
click at [677, 178] on div "172.18.32.0" at bounding box center [633, 172] width 320 height 21
click at [473, 160] on input "b. 172.18.32.0" at bounding box center [473, 156] width 0 height 6
click at [623, 250] on div "/24" at bounding box center [633, 245] width 320 height 21
click at [473, 233] on input "d. /24" at bounding box center [473, 230] width 0 height 6
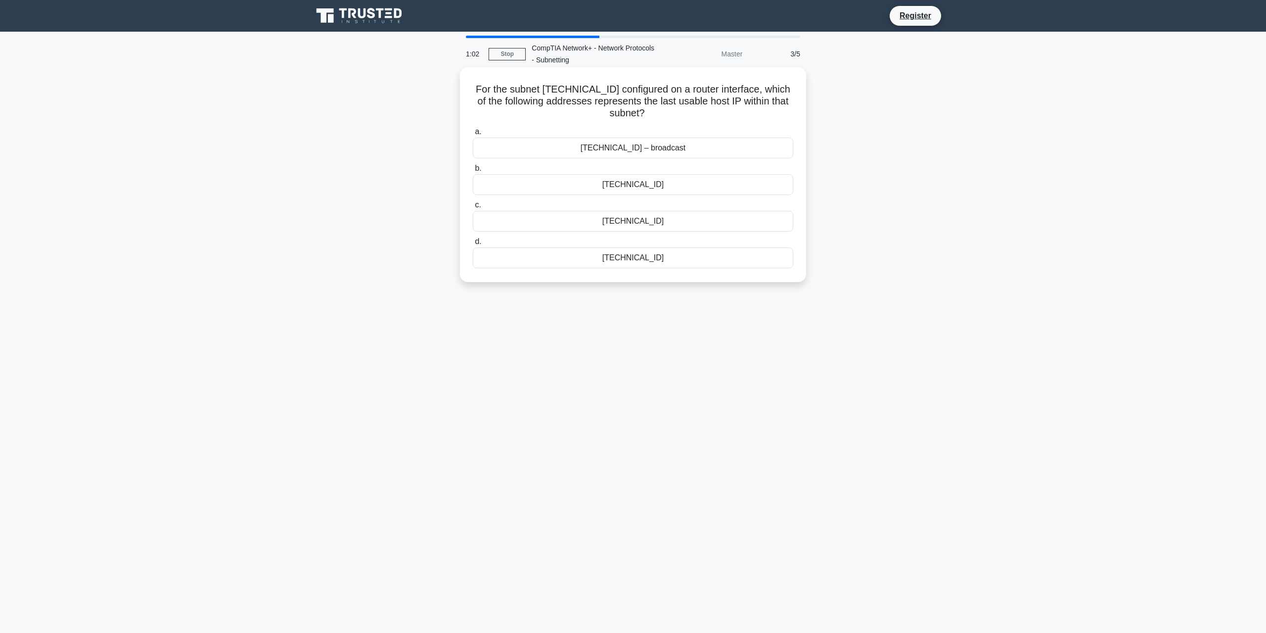
click at [732, 151] on div "192.168.77.71 – broadcast" at bounding box center [633, 147] width 320 height 21
click at [473, 135] on input "a. 192.168.77.71 – broadcast" at bounding box center [473, 132] width 0 height 6
click at [758, 263] on div "[TECHNICAL_ID]" at bounding box center [633, 257] width 320 height 21
click at [473, 245] on input "d. 255.255.255.224" at bounding box center [473, 241] width 0 height 6
click at [596, 227] on div "/28" at bounding box center [633, 221] width 320 height 21
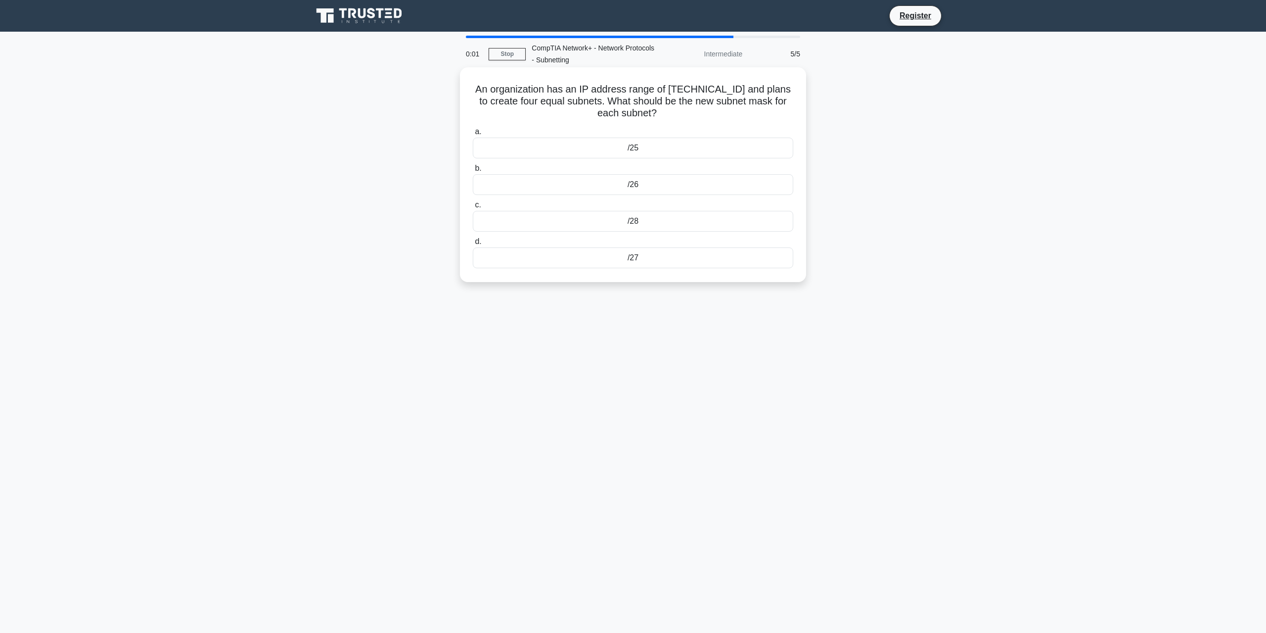
click at [473, 208] on input "c. /28" at bounding box center [473, 205] width 0 height 6
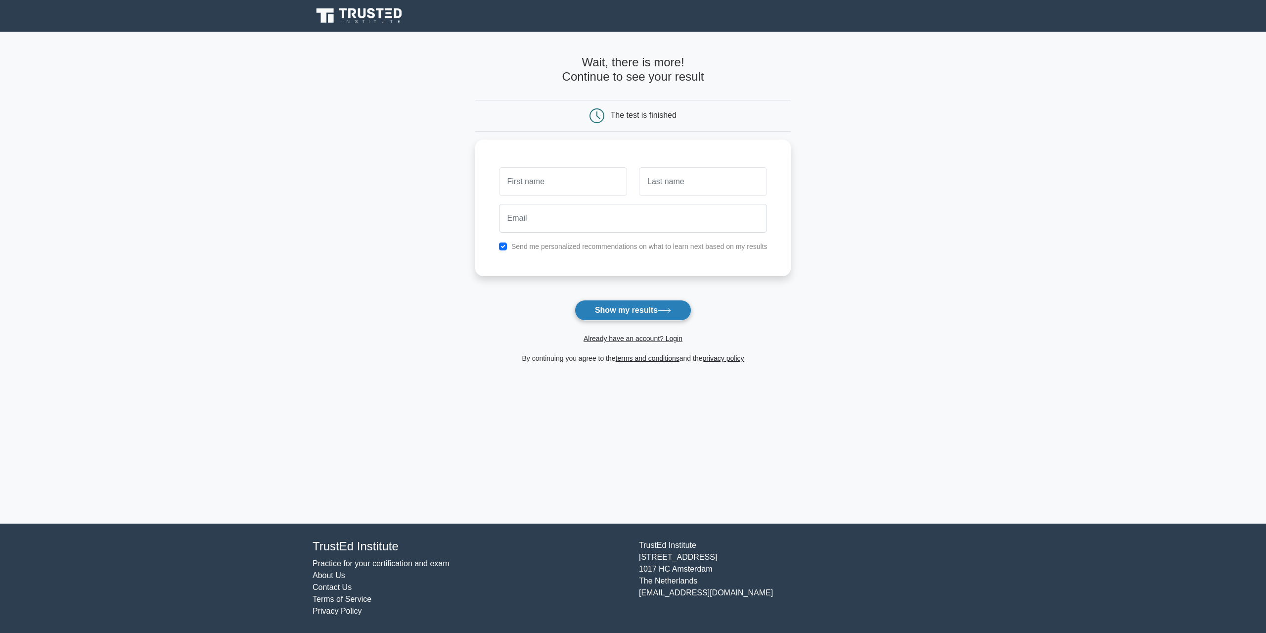
click at [664, 313] on icon at bounding box center [664, 310] width 13 height 5
